Goal: Information Seeking & Learning: Check status

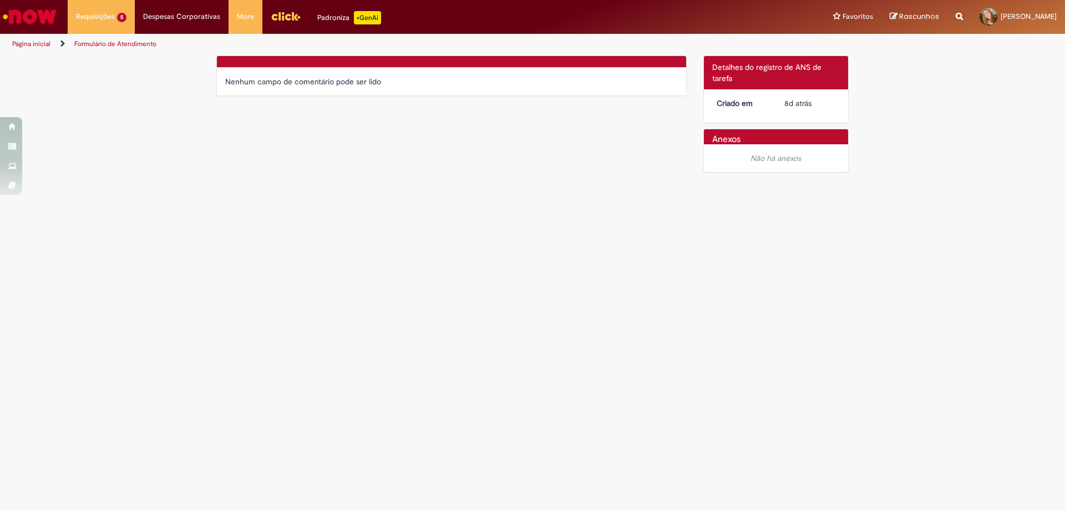
drag, startPoint x: 275, startPoint y: 89, endPoint x: 442, endPoint y: 89, distance: 166.9
click at [442, 89] on div "Nenhum campo de comentário pode ser lido" at bounding box center [451, 82] width 469 height 28
click at [368, 177] on div "Verificar Código de Barras Nenhum campo de comentário pode ser lido Detalhes do…" at bounding box center [532, 116] width 649 height 123
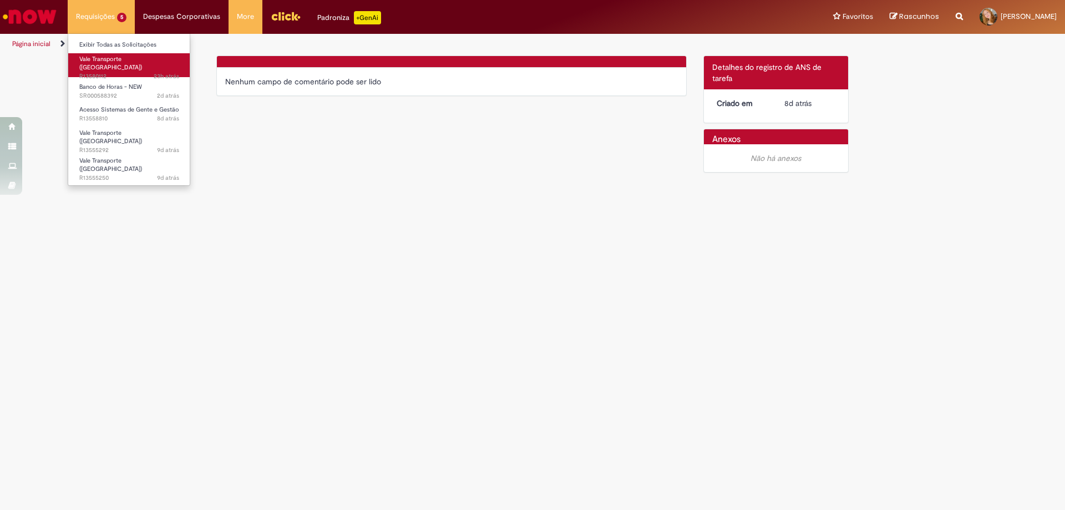
click at [98, 72] on span "23h atrás 23 horas atrás R13580112" at bounding box center [129, 76] width 100 height 9
click at [109, 17] on li "Requisições 5 Exibir Todas as Solicitações Vale Transporte (VT) 23h atrás 23 ho…" at bounding box center [101, 16] width 67 height 33
click at [106, 44] on link "Exibir Todas as Solicitações" at bounding box center [129, 45] width 122 height 12
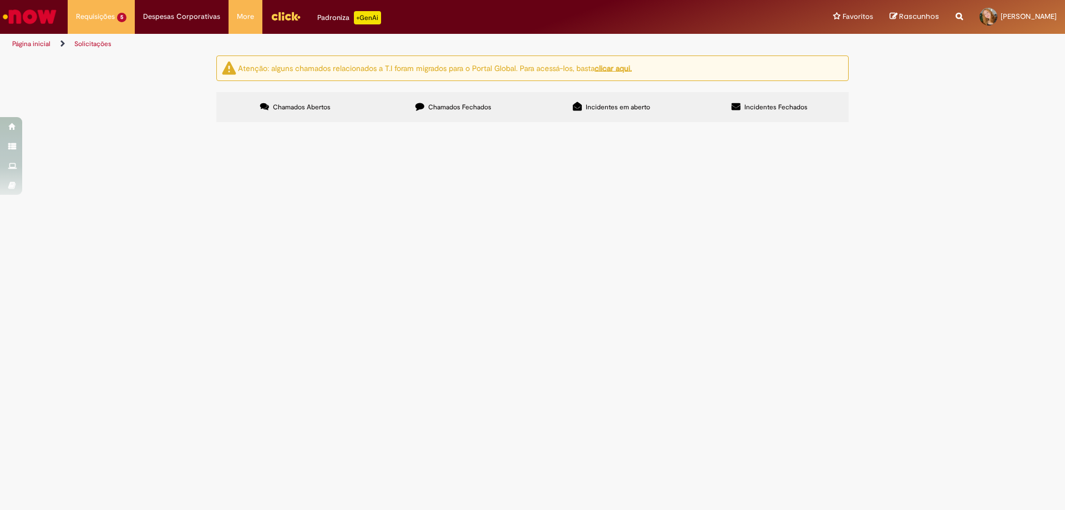
click at [0, 0] on span "Vale Transporte ([GEOGRAPHIC_DATA])" at bounding box center [0, 0] width 0 height 0
click at [0, 0] on span "Oi pessoal! Tudo bem? Sou estagiária e estou fazendo o processo de solicitação …" at bounding box center [0, 0] width 0 height 0
click at [0, 0] on button at bounding box center [0, 0] width 0 height 0
click at [0, 0] on span "Olá tudo bem? Estamos tentando extrair o relatório de horas, mas elas não estão…" at bounding box center [0, 0] width 0 height 0
